Goal: Task Accomplishment & Management: Manage account settings

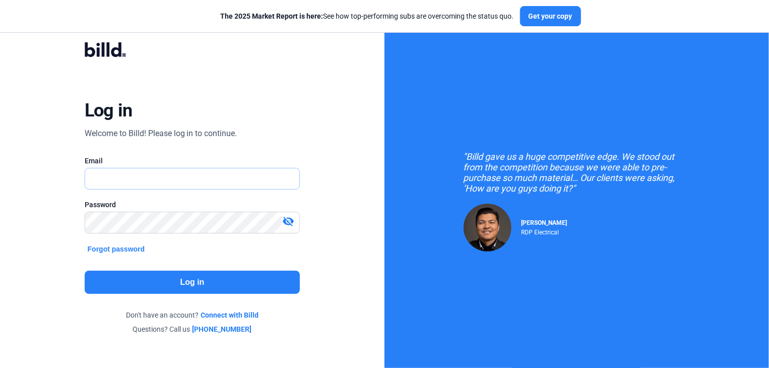
drag, startPoint x: 0, startPoint y: 0, endPoint x: 101, endPoint y: 179, distance: 205.3
click at [92, 177] on input "text" at bounding box center [187, 178] width 204 height 21
click at [93, 182] on input "text" at bounding box center [192, 178] width 215 height 21
type input "[EMAIL_ADDRESS][DOMAIN_NAME]"
click at [191, 280] on button "Log in" at bounding box center [193, 282] width 216 height 23
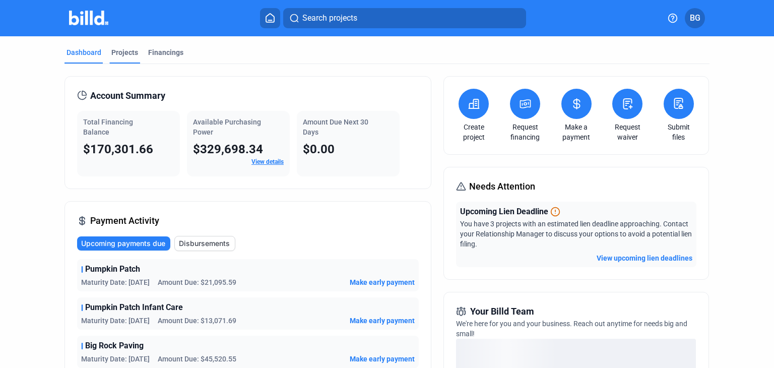
click at [119, 51] on div "Projects" at bounding box center [124, 52] width 27 height 10
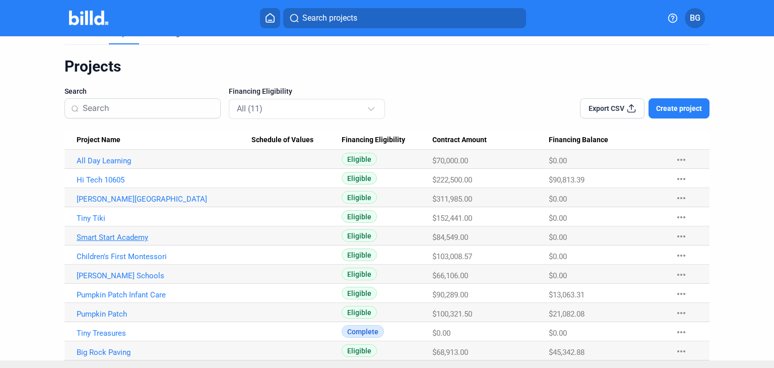
scroll to position [37, 0]
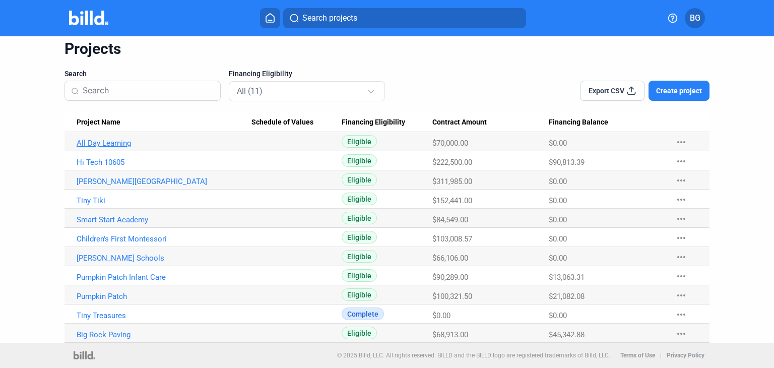
click at [113, 144] on link "All Day Learning" at bounding box center [164, 143] width 175 height 9
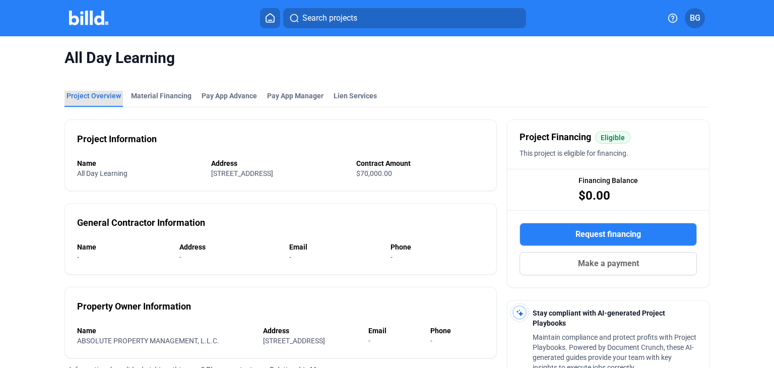
click at [100, 99] on div "Project Overview" at bounding box center [93, 96] width 54 height 10
click at [269, 15] on icon at bounding box center [270, 18] width 10 height 10
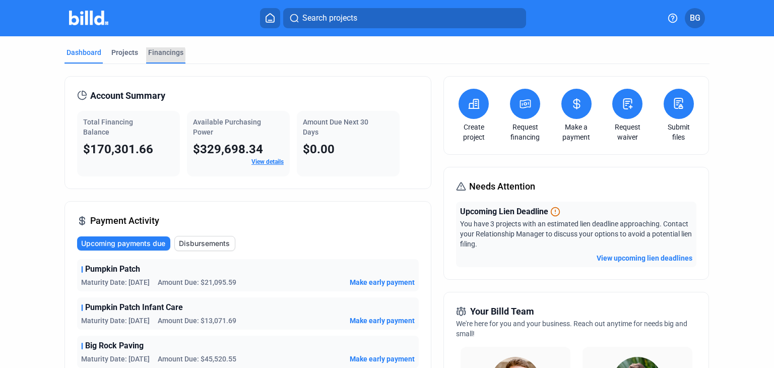
click at [155, 55] on div "Financings" at bounding box center [165, 52] width 35 height 10
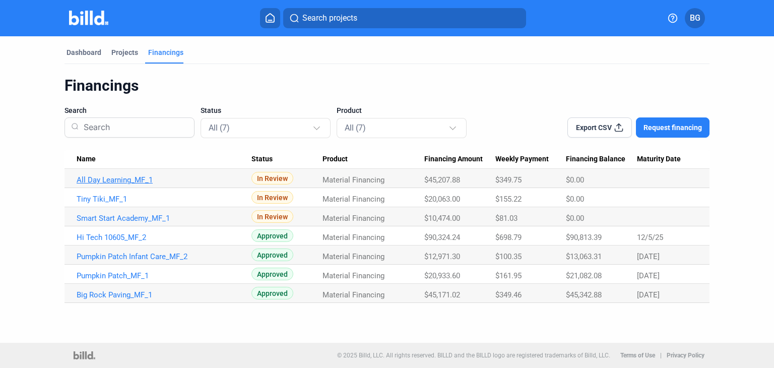
click at [111, 179] on link "All Day Learning_MF_1" at bounding box center [164, 179] width 175 height 9
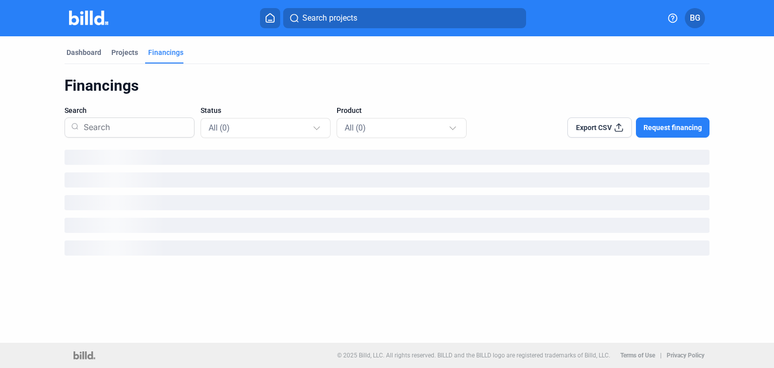
click at [270, 17] on icon at bounding box center [270, 18] width 10 height 10
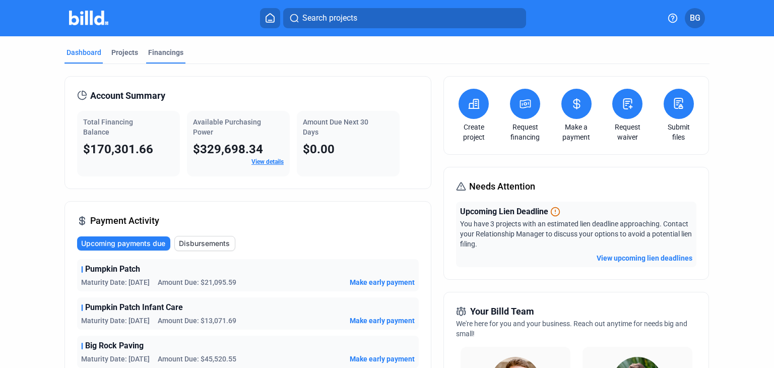
click at [160, 55] on div "Financings" at bounding box center [165, 52] width 35 height 10
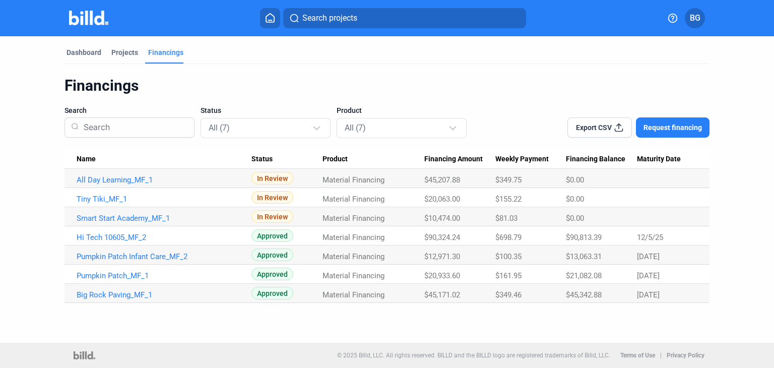
click at [698, 15] on span "BG" at bounding box center [695, 18] width 11 height 12
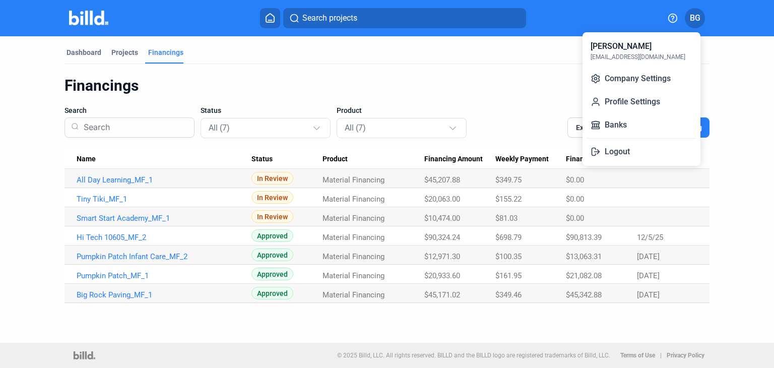
click at [613, 151] on button "Logout" at bounding box center [641, 152] width 110 height 20
